Goal: Information Seeking & Learning: Learn about a topic

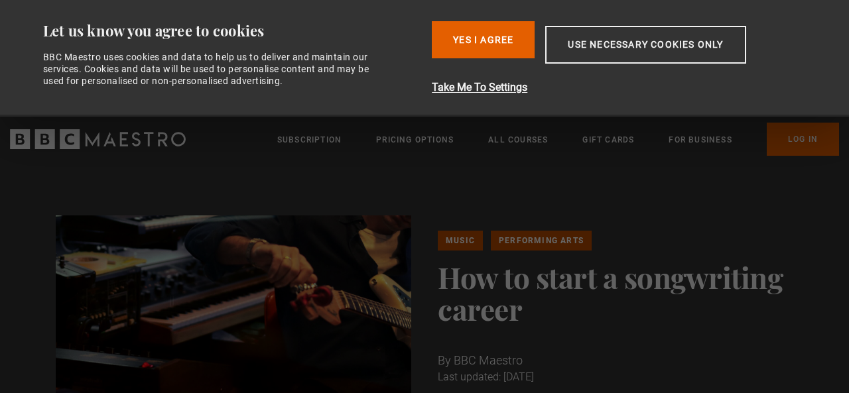
click at [529, 196] on div "Music Performing Arts How to start a songwriting career By BBC Maestro Last upd…" at bounding box center [424, 332] width 849 height 339
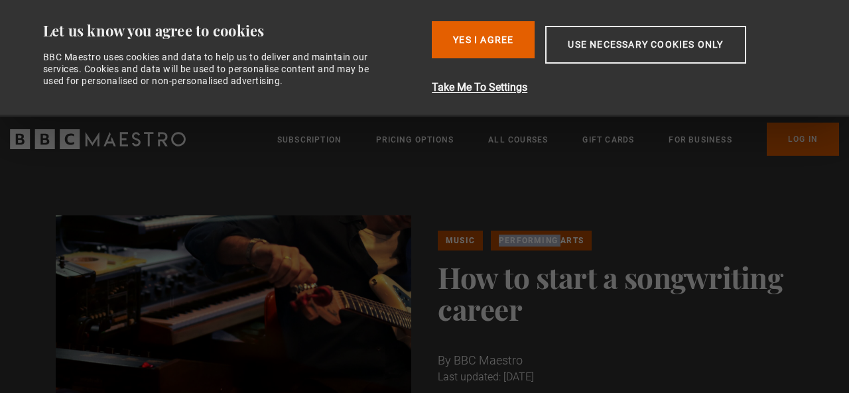
click at [529, 196] on div "Music Performing Arts How to start a songwriting career By BBC Maestro Last upd…" at bounding box center [424, 332] width 849 height 339
drag, startPoint x: 479, startPoint y: 33, endPoint x: 478, endPoint y: 57, distance: 23.9
click at [478, 33] on button "Yes I Agree" at bounding box center [483, 39] width 103 height 37
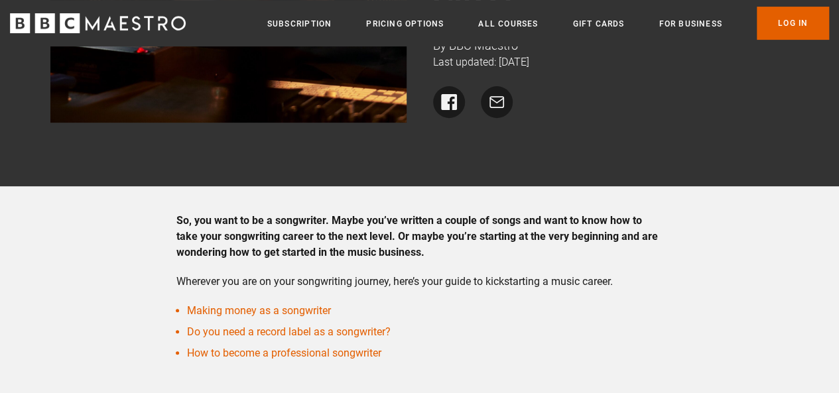
scroll to position [265, 0]
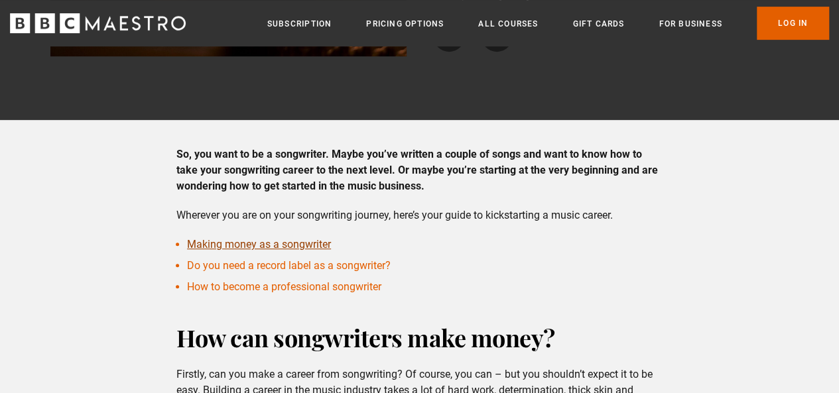
click at [287, 246] on link "Making money as a songwriter" at bounding box center [259, 244] width 144 height 13
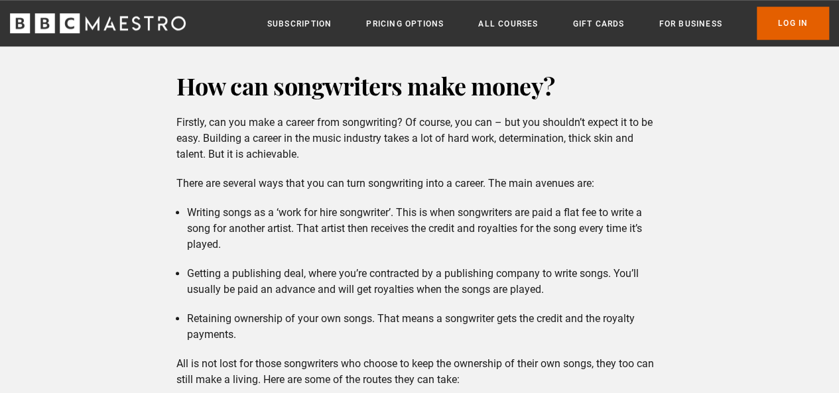
scroll to position [527, 0]
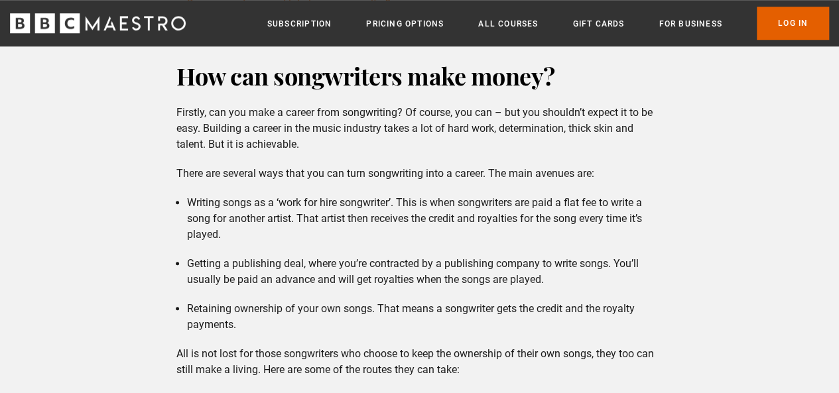
drag, startPoint x: 466, startPoint y: 246, endPoint x: 406, endPoint y: 240, distance: 60.1
click at [406, 240] on li "Writing songs as a ‘work for hire songwriter’. This is when songwriters are pai…" at bounding box center [425, 219] width 476 height 48
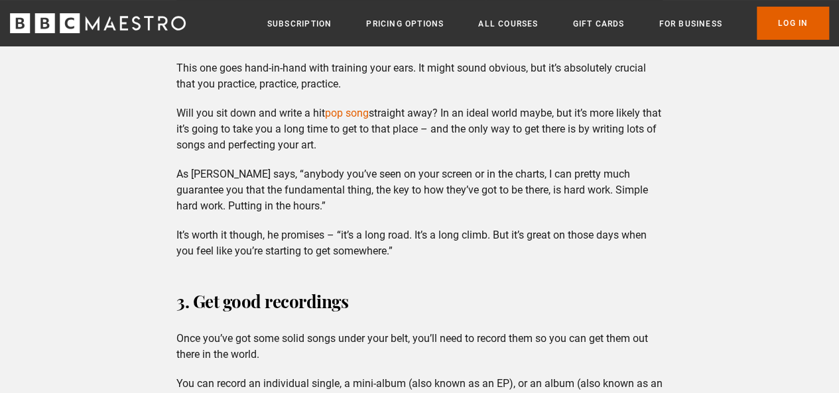
scroll to position [2651, 0]
